Goal: Find contact information: Find contact information

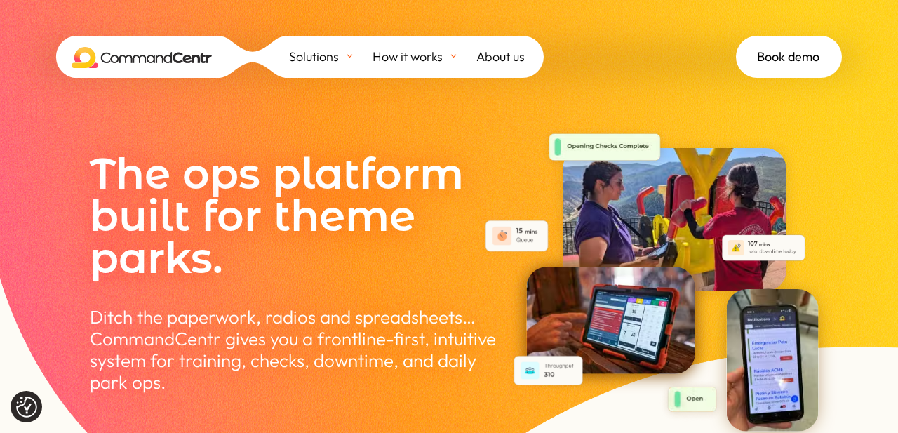
click at [509, 42] on link "About us" at bounding box center [509, 57] width 67 height 42
click at [495, 56] on span "About us" at bounding box center [500, 56] width 48 height 21
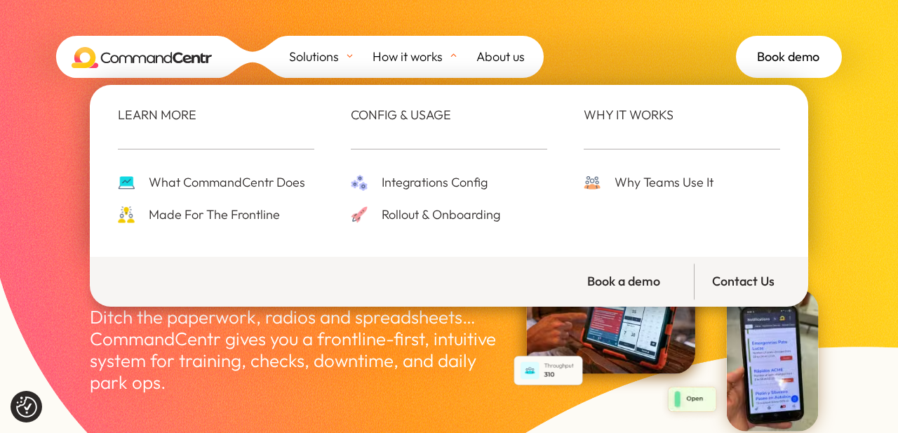
click at [739, 280] on link "Contact Us" at bounding box center [747, 281] width 107 height 37
click at [733, 286] on link "Contact Us" at bounding box center [747, 281] width 107 height 37
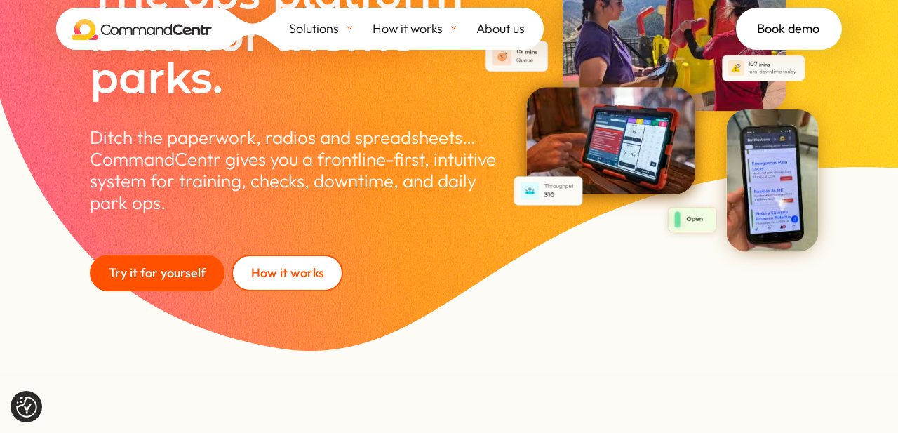
scroll to position [182, 0]
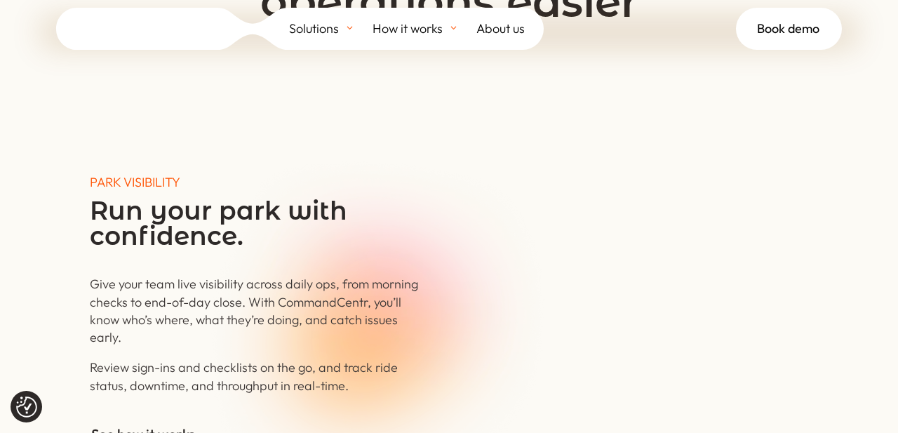
scroll to position [2820, 0]
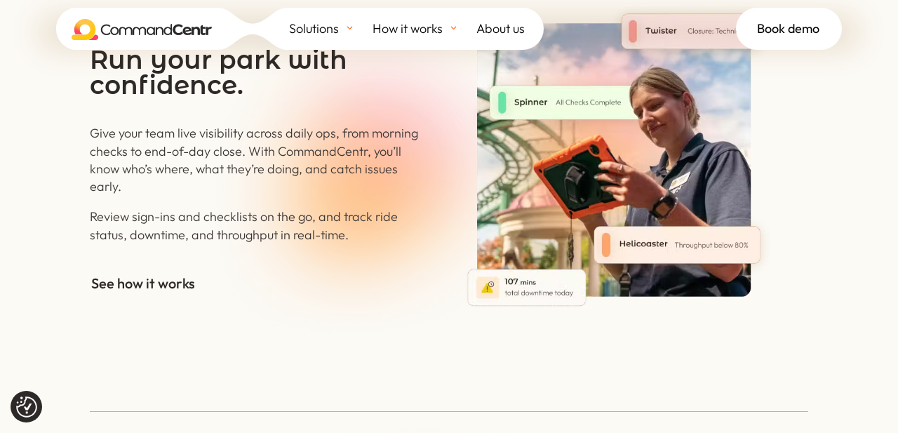
click at [500, 25] on span "About us" at bounding box center [500, 28] width 48 height 21
click at [495, 30] on span "About us" at bounding box center [500, 28] width 48 height 21
click at [492, 33] on span "About us" at bounding box center [500, 28] width 48 height 21
click at [234, 396] on div at bounding box center [449, 404] width 718 height 16
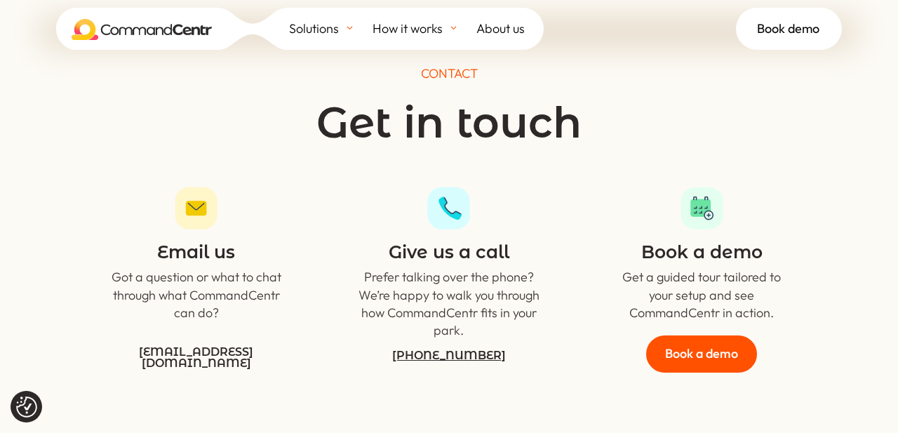
scroll to position [5032, 0]
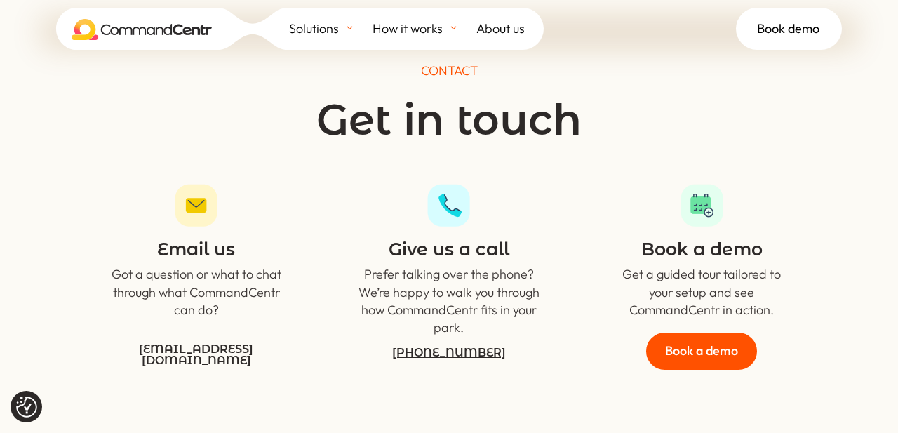
drag, startPoint x: 520, startPoint y: 337, endPoint x: 458, endPoint y: 337, distance: 61.7
click at [458, 337] on h5 "[PHONE_NUMBER]" at bounding box center [448, 350] width 185 height 29
copy tcxspan "900 1444"
